Goal: Task Accomplishment & Management: Use online tool/utility

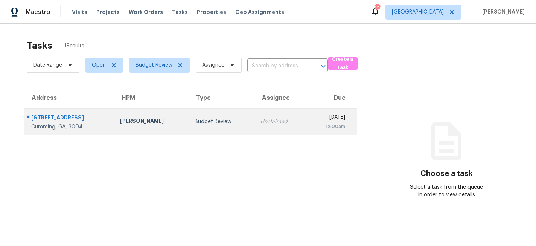
click at [140, 117] on div "[PERSON_NAME]" at bounding box center [151, 121] width 62 height 9
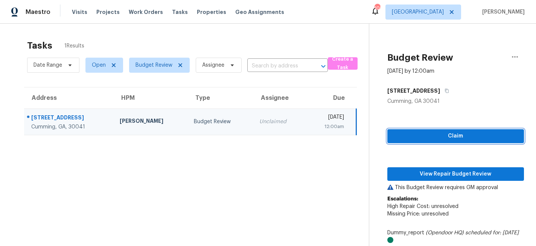
click at [413, 136] on span "Claim" at bounding box center [455, 135] width 125 height 9
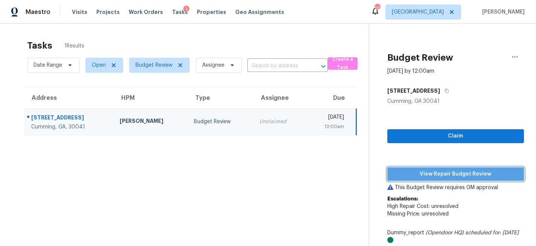
click at [427, 174] on span "View Repair Budget Review" at bounding box center [455, 173] width 125 height 9
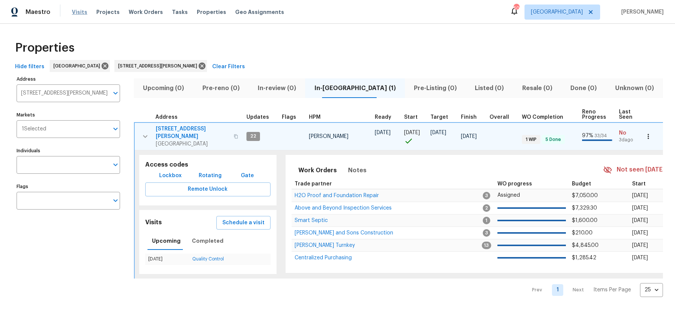
click at [81, 14] on span "Visits" at bounding box center [79, 12] width 15 height 8
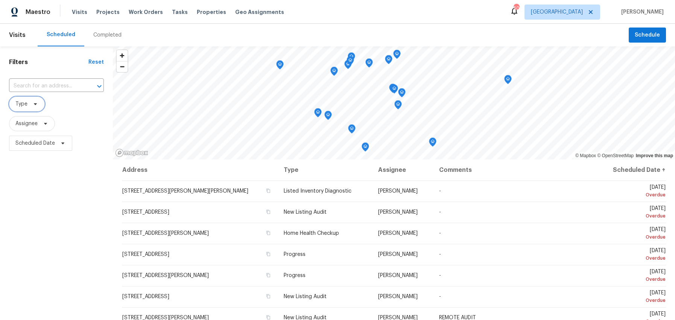
click at [38, 104] on icon at bounding box center [35, 104] width 6 height 6
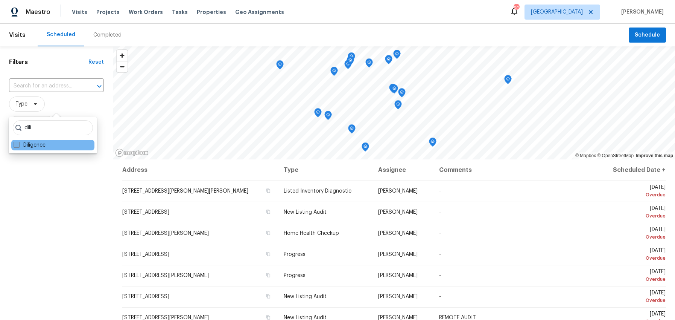
type input "dili"
click at [17, 143] on span at bounding box center [17, 145] width 6 height 6
click at [17, 143] on input "Diligence" at bounding box center [16, 143] width 5 height 5
checkbox input "true"
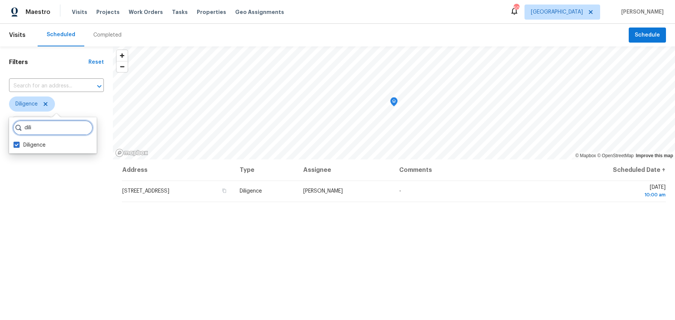
drag, startPoint x: 40, startPoint y: 129, endPoint x: -3, endPoint y: 128, distance: 42.5
click at [0, 128] on html "Maestro Visits Projects Work Orders Tasks Properties Geo Assignments 50 [GEOGRA…" at bounding box center [337, 160] width 675 height 320
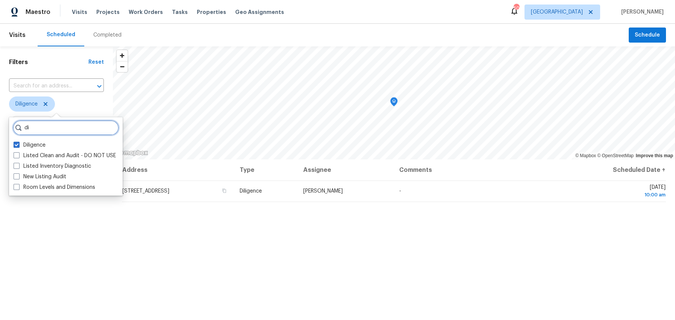
type input "d"
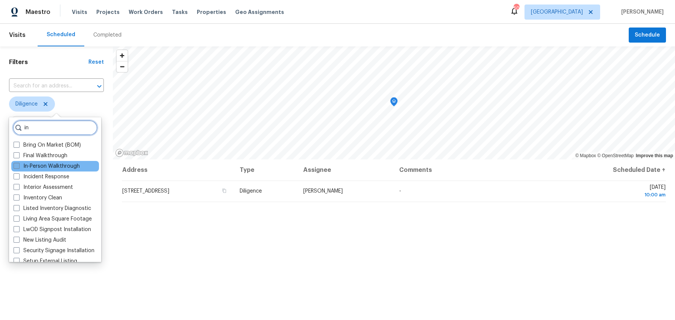
type input "in"
click at [19, 166] on span at bounding box center [17, 166] width 6 height 6
click at [18, 166] on input "In-Person Walkthrough" at bounding box center [16, 164] width 5 height 5
checkbox input "true"
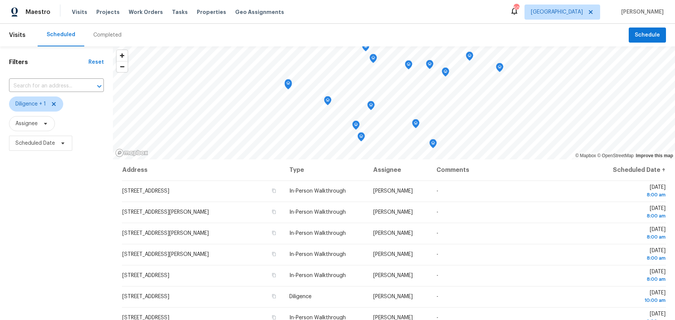
click at [59, 279] on div "Filters Reset ​ Diligence + 1 Assignee Scheduled Date" at bounding box center [56, 230] width 113 height 368
